Goal: Find specific page/section: Find specific page/section

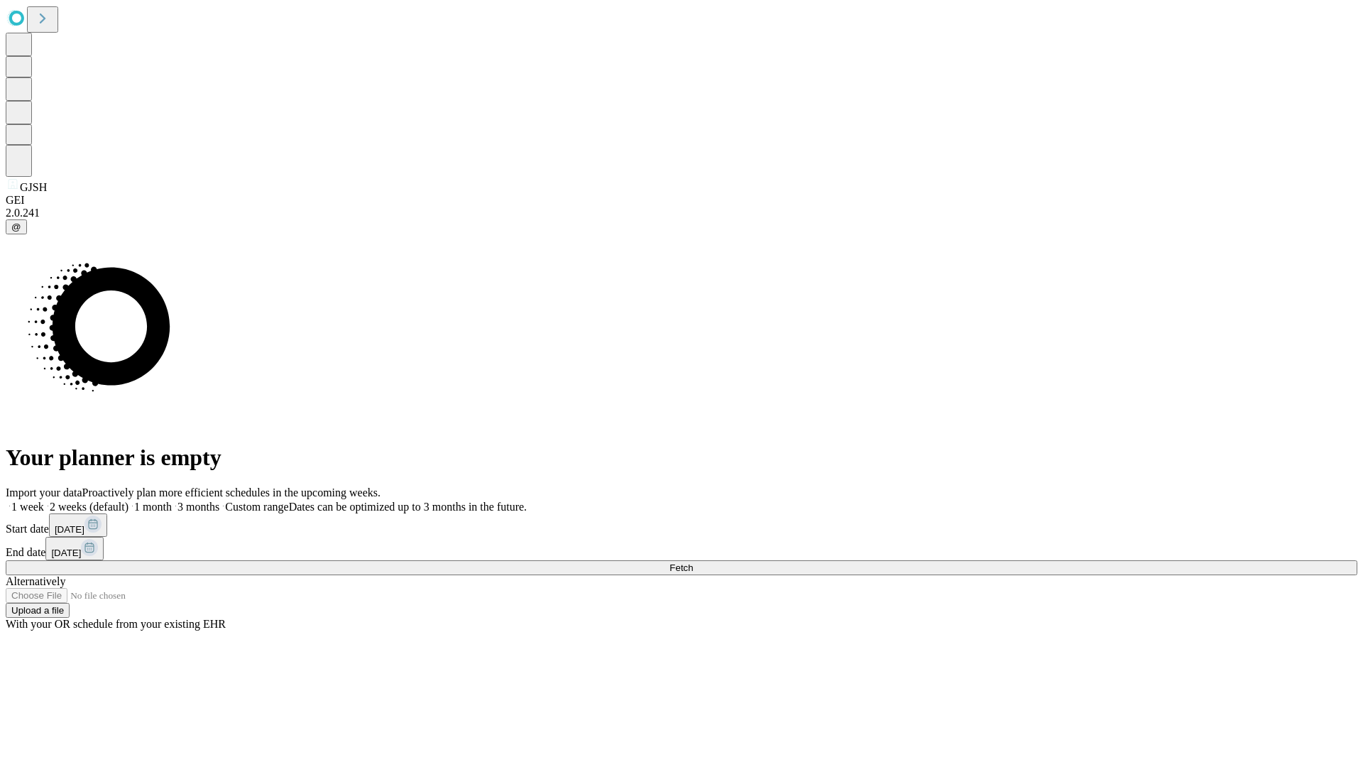
click at [693, 562] on span "Fetch" at bounding box center [680, 567] width 23 height 11
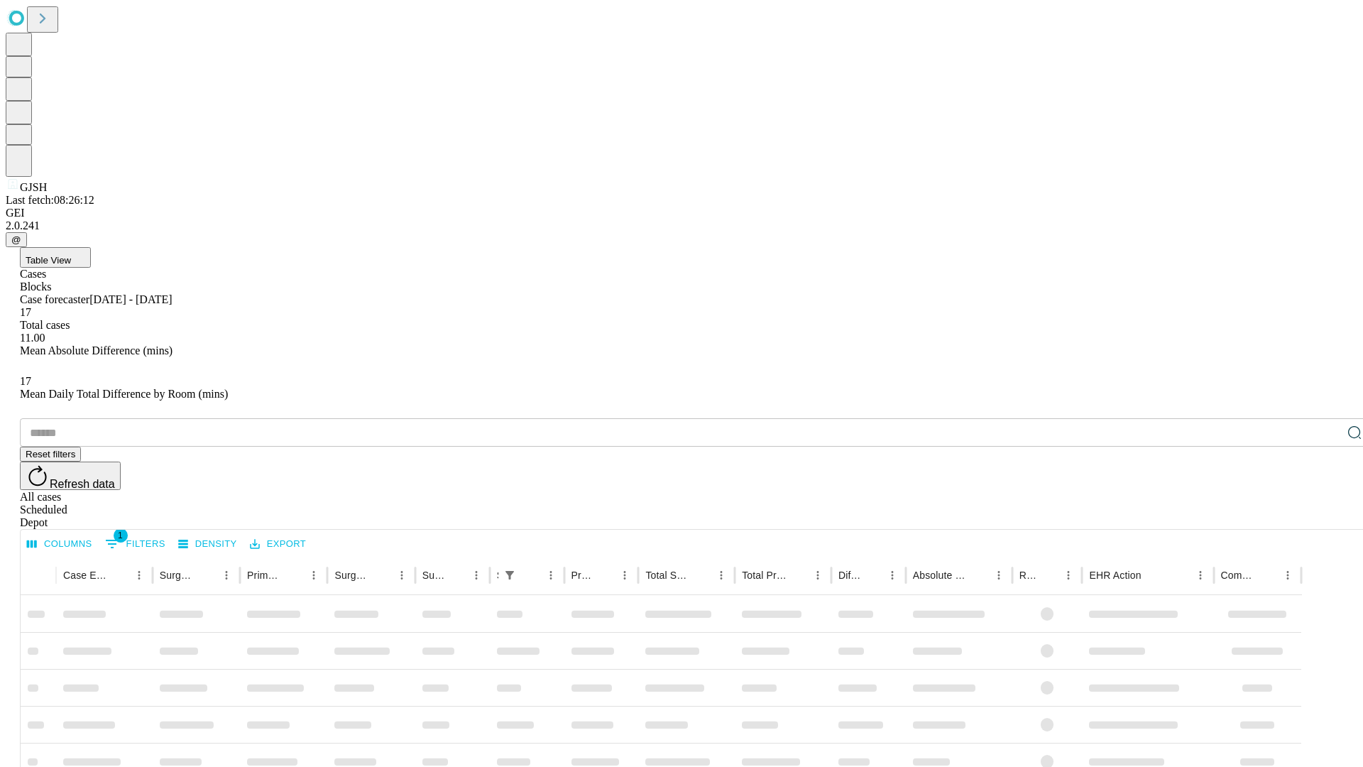
click at [71, 255] on span "Table View" at bounding box center [48, 260] width 45 height 11
